Goal: Check status: Check status

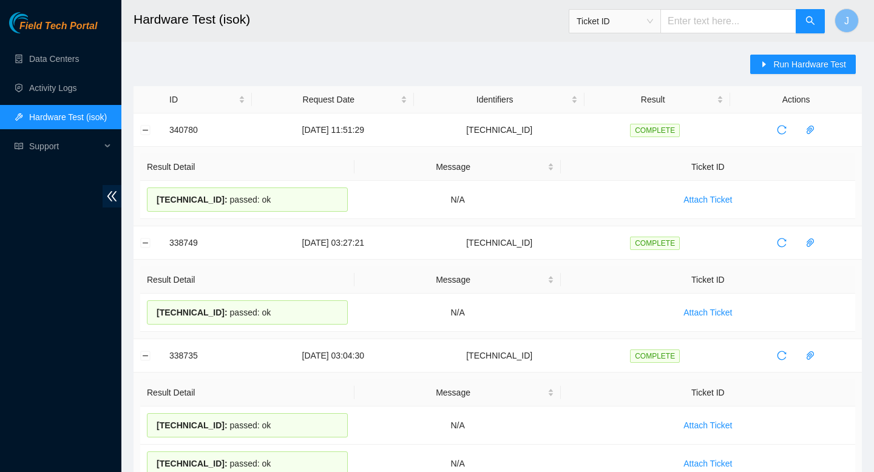
click at [696, 18] on input "text" at bounding box center [728, 21] width 136 height 24
paste input "473665212124"
click at [653, 22] on span "Ticket ID" at bounding box center [615, 21] width 76 height 18
type input "473665212124"
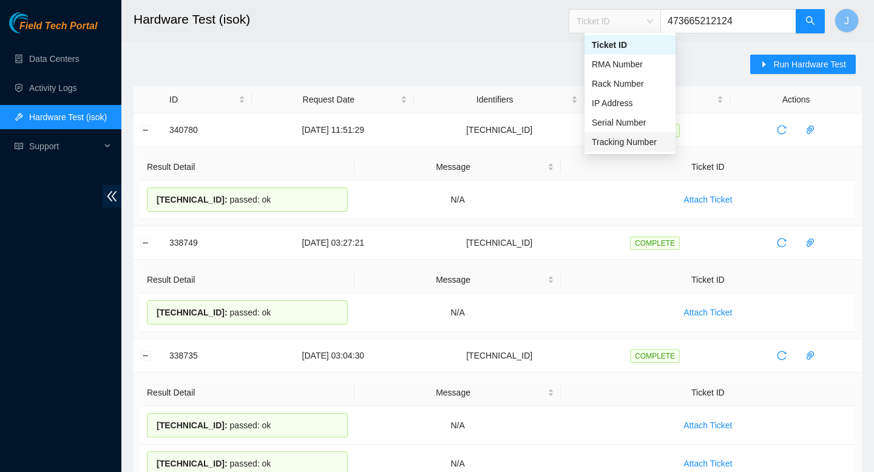
click at [610, 137] on div "Tracking Number" at bounding box center [630, 141] width 76 height 13
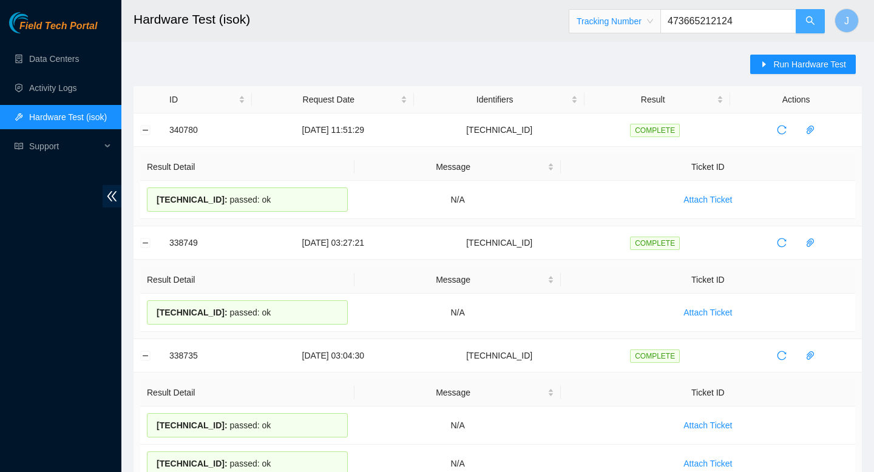
click at [809, 27] on button "button" at bounding box center [810, 21] width 29 height 24
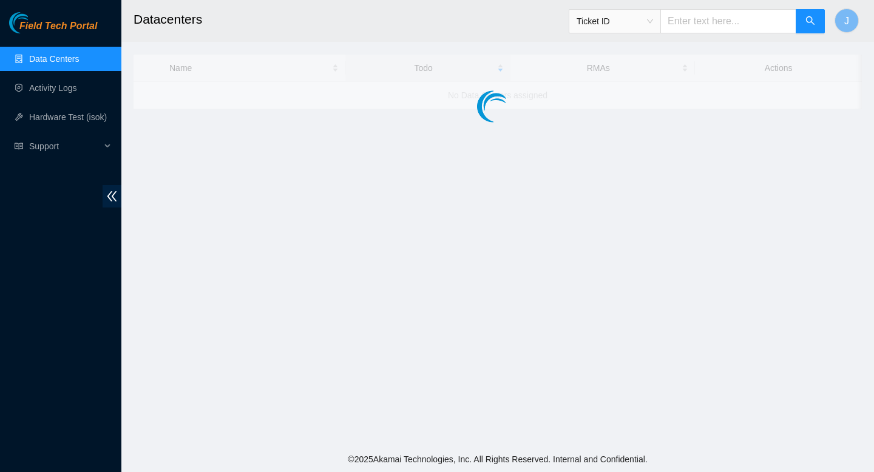
click at [738, 23] on input "text" at bounding box center [728, 21] width 136 height 24
paste input "473665212124"
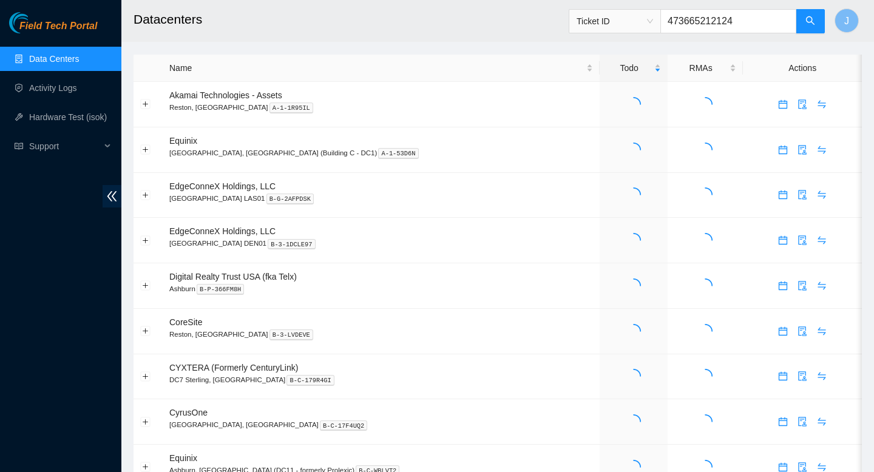
click at [653, 22] on span "Ticket ID" at bounding box center [615, 21] width 76 height 18
type input "473665212124"
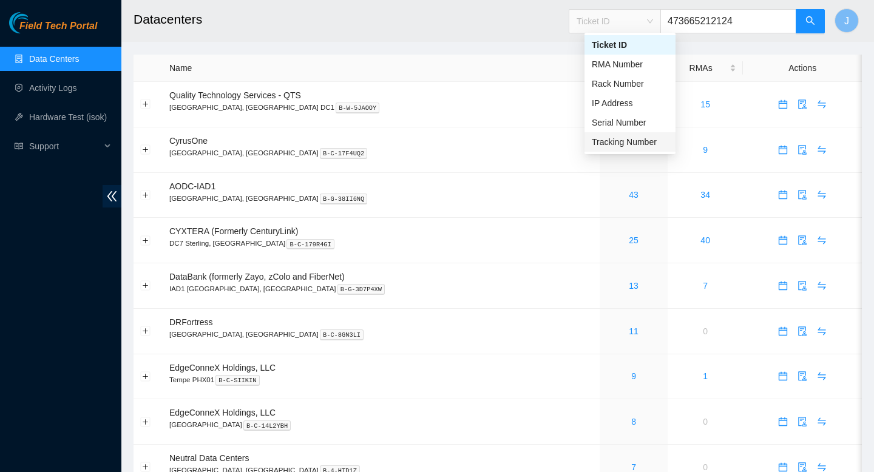
click at [613, 139] on div "Tracking Number" at bounding box center [630, 141] width 76 height 13
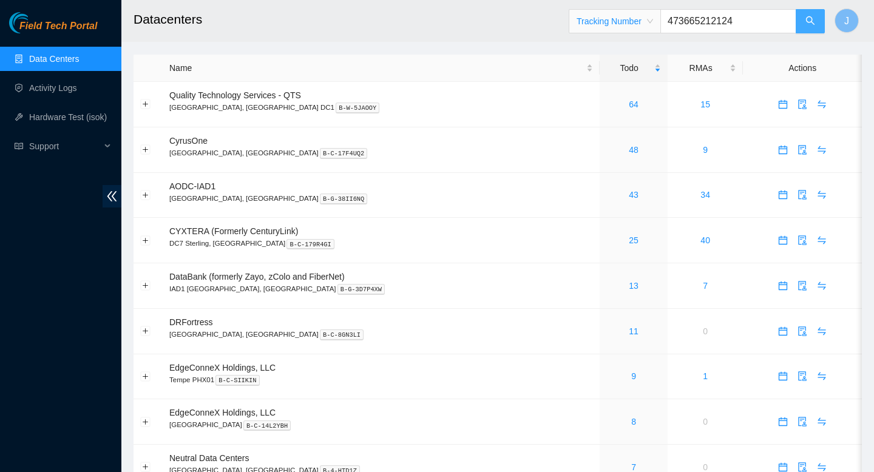
click at [807, 24] on icon "search" at bounding box center [811, 21] width 10 height 10
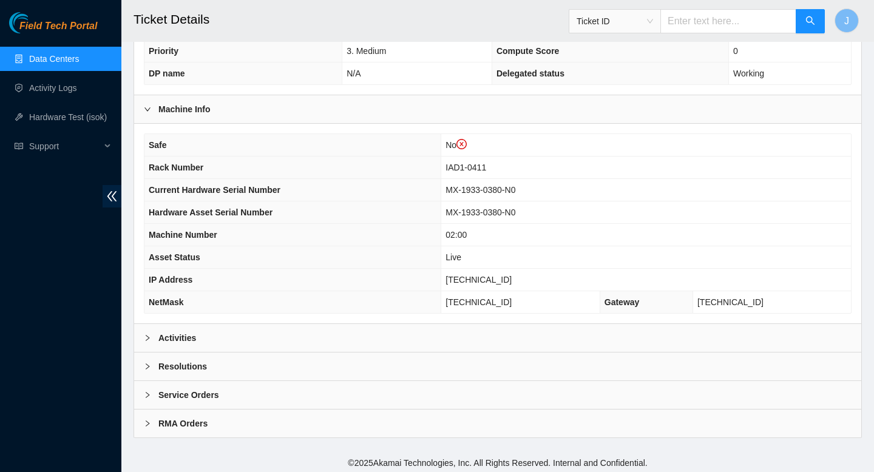
scroll to position [375, 0]
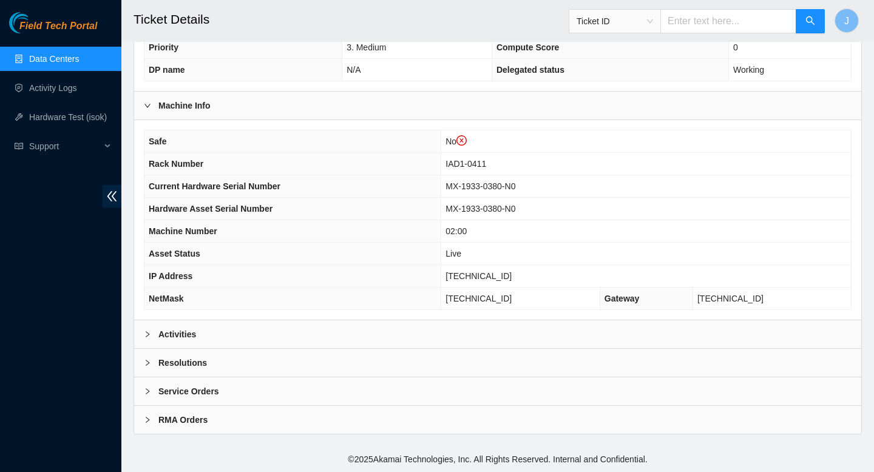
click at [496, 328] on div "Activities" at bounding box center [497, 335] width 727 height 28
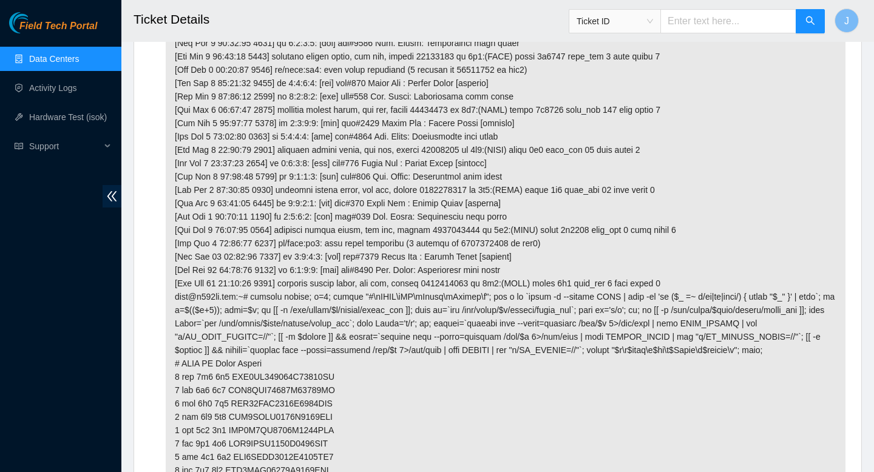
scroll to position [4385, 0]
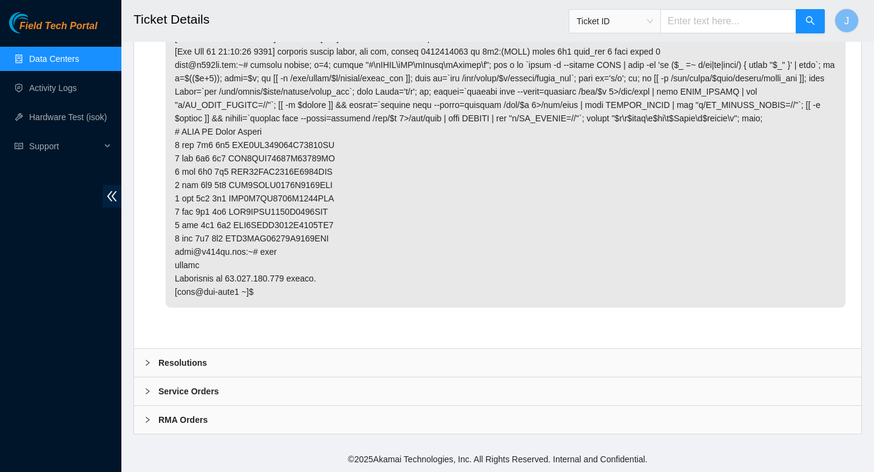
click at [213, 415] on div "RMA Orders" at bounding box center [497, 420] width 727 height 28
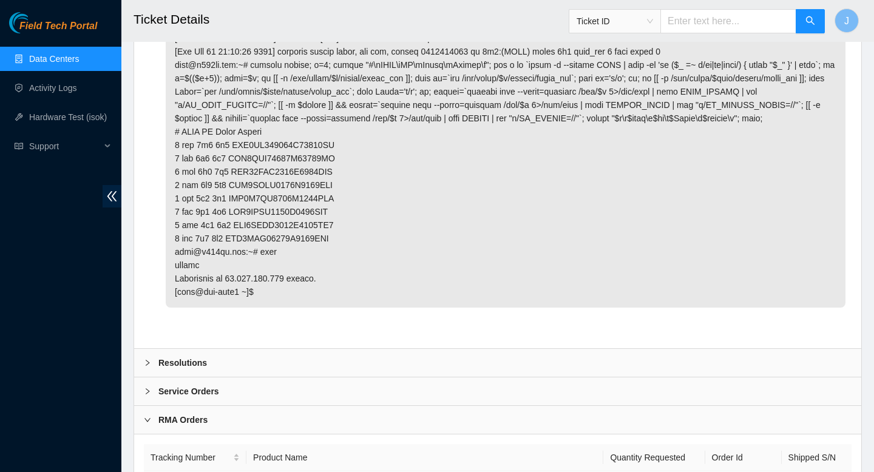
scroll to position [4466, 0]
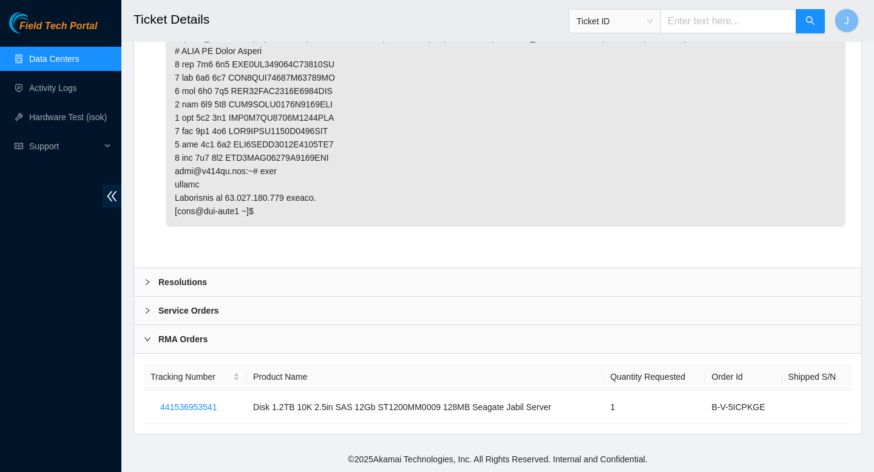
click at [293, 315] on div "Service Orders" at bounding box center [497, 311] width 727 height 28
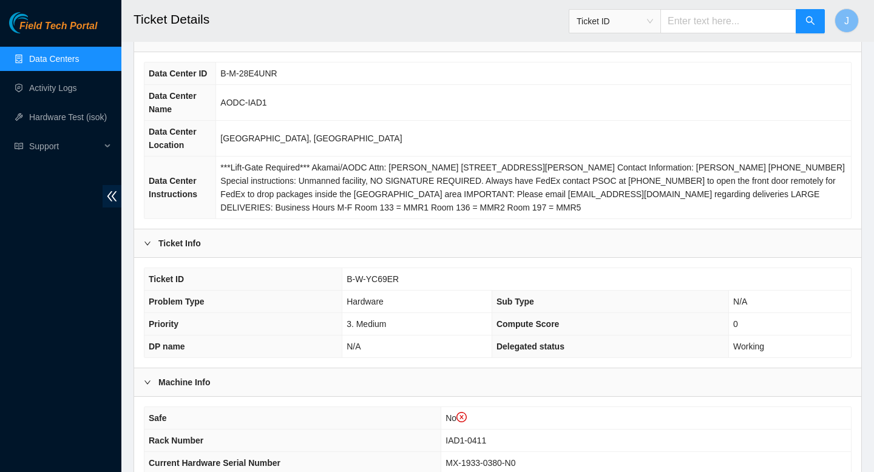
scroll to position [0, 0]
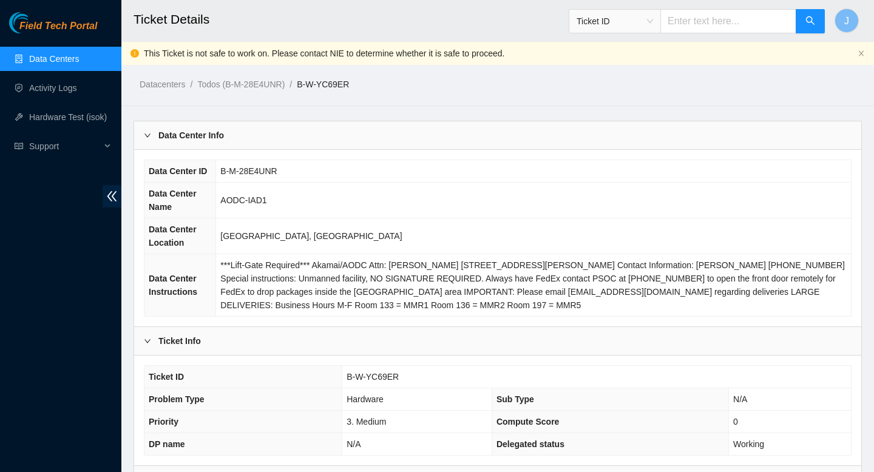
click at [71, 64] on link "Data Centers" at bounding box center [54, 59] width 50 height 10
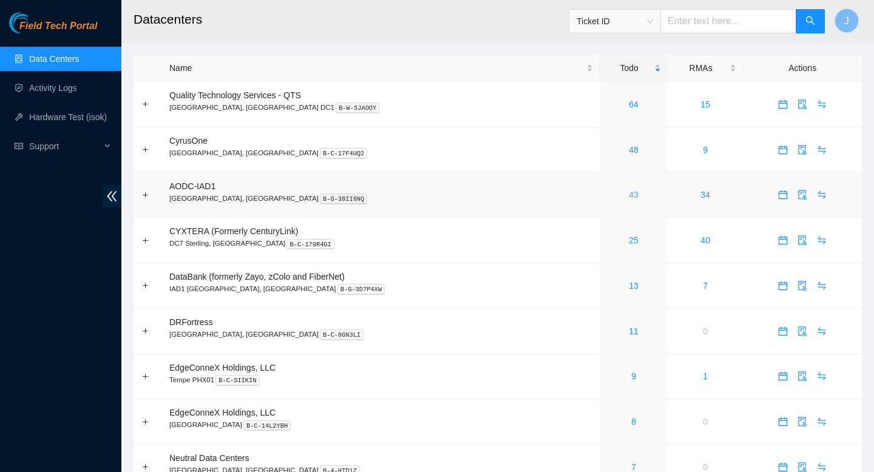
click at [629, 195] on link "43" at bounding box center [634, 195] width 10 height 10
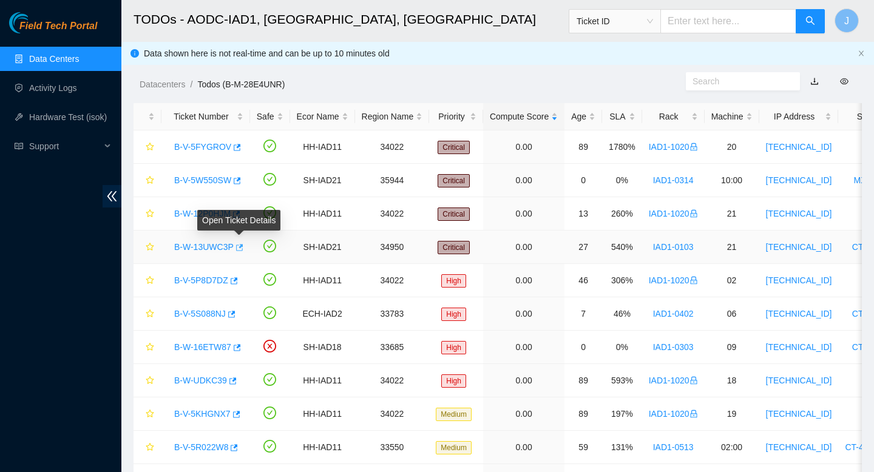
click at [243, 249] on icon "button" at bounding box center [238, 247] width 8 height 8
click at [636, 115] on div "SLA" at bounding box center [622, 116] width 27 height 13
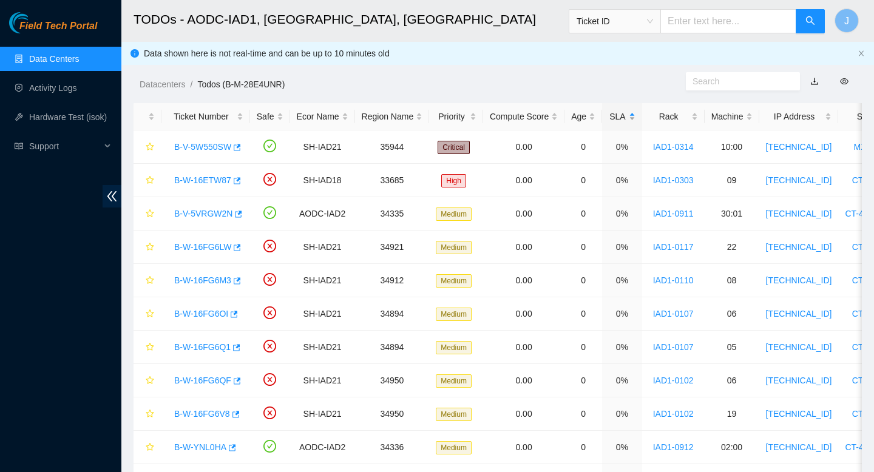
click at [636, 115] on div "SLA" at bounding box center [622, 116] width 27 height 13
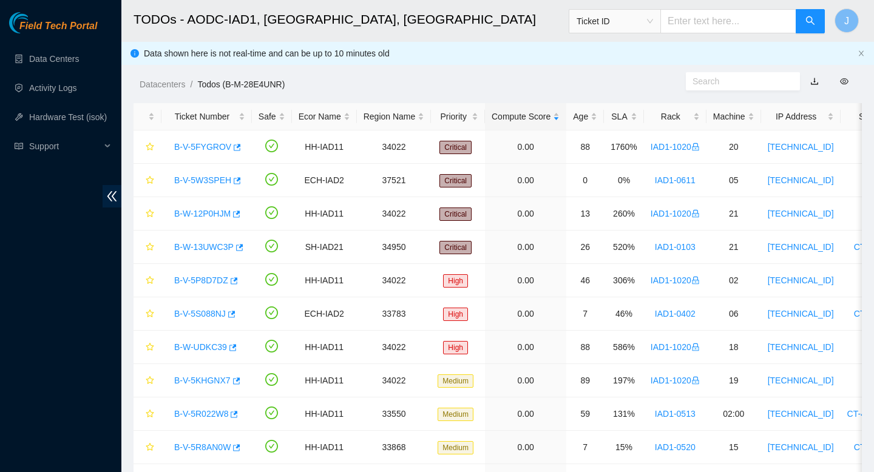
click at [713, 27] on input "text" at bounding box center [728, 21] width 136 height 24
paste input "B-V-5ICPKG7"
type input "B-V-5ICPKG7"
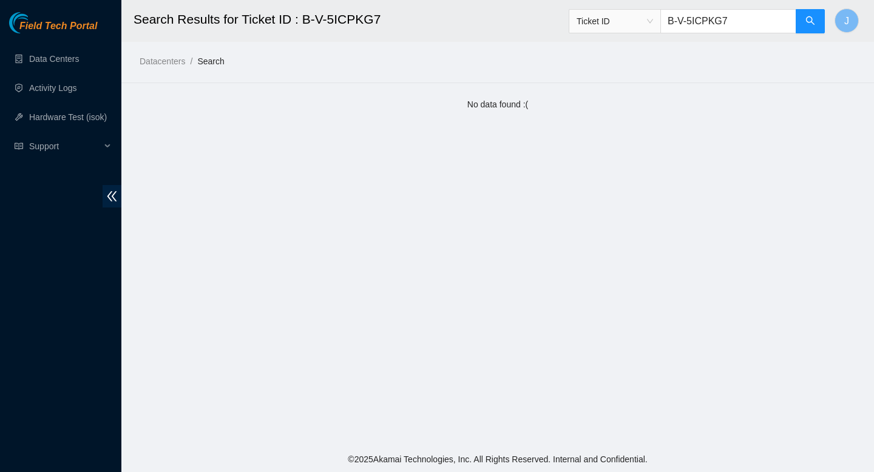
click at [759, 13] on input "B-V-5ICPKG7" at bounding box center [728, 21] width 136 height 24
click at [810, 24] on icon "search" at bounding box center [811, 21] width 10 height 10
click at [755, 27] on input "B-V-5ICPKG7" at bounding box center [728, 21] width 136 height 24
click at [752, 27] on input "B-V-5ICPKG7" at bounding box center [728, 21] width 136 height 24
click at [61, 58] on link "Data Centers" at bounding box center [54, 59] width 50 height 10
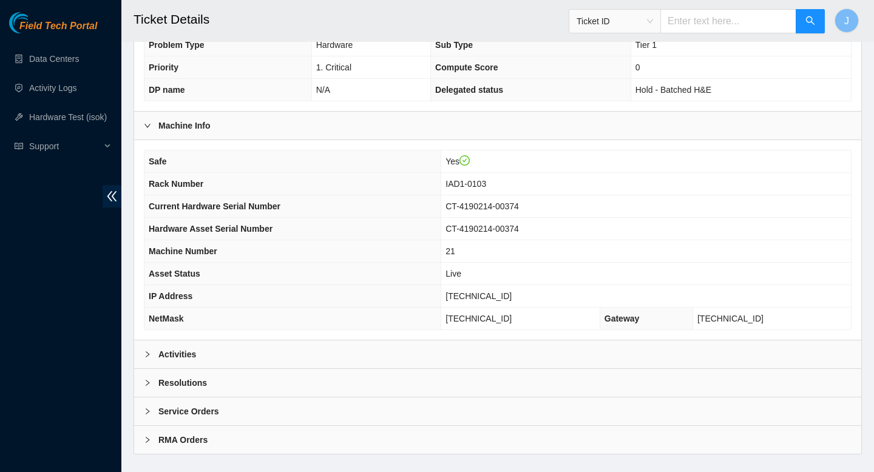
scroll to position [351, 0]
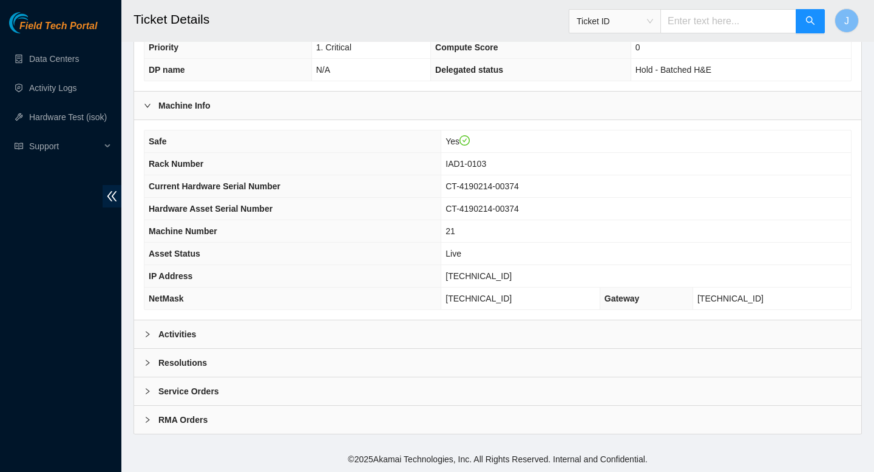
click at [293, 333] on div "Activities" at bounding box center [497, 335] width 727 height 28
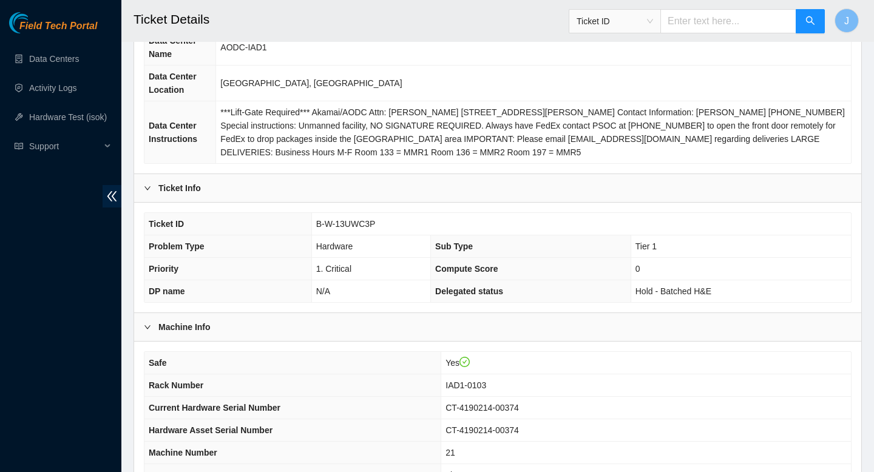
scroll to position [0, 0]
